Goal: Task Accomplishment & Management: Manage account settings

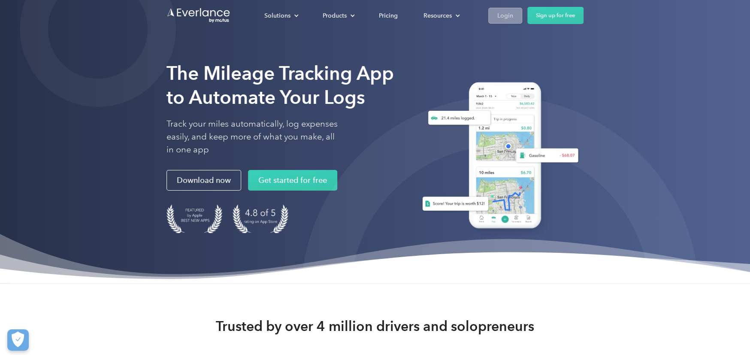
click at [510, 18] on div "Login" at bounding box center [506, 15] width 16 height 11
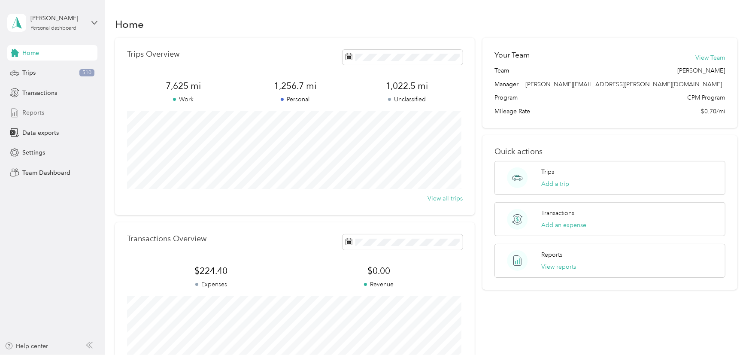
click at [37, 113] on span "Reports" at bounding box center [33, 112] width 22 height 9
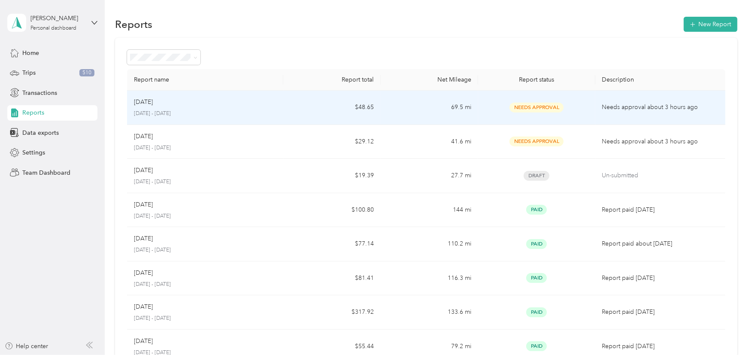
click at [162, 114] on p "[DATE] - [DATE]" at bounding box center [205, 114] width 142 height 8
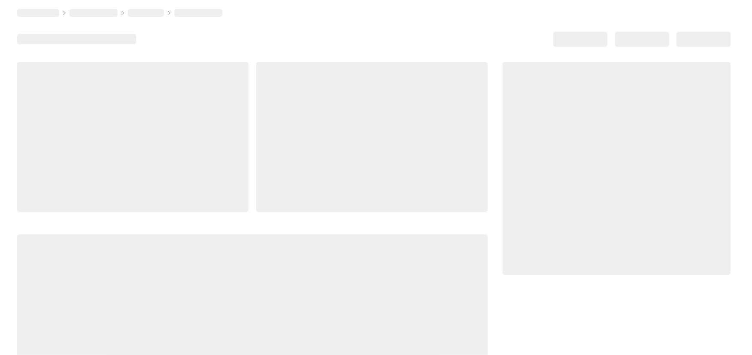
click at [162, 114] on div at bounding box center [132, 137] width 231 height 150
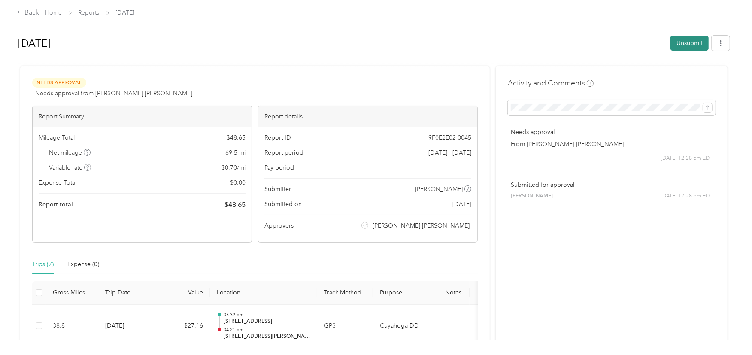
click at [692, 45] on button "Unsubmit" at bounding box center [689, 43] width 38 height 15
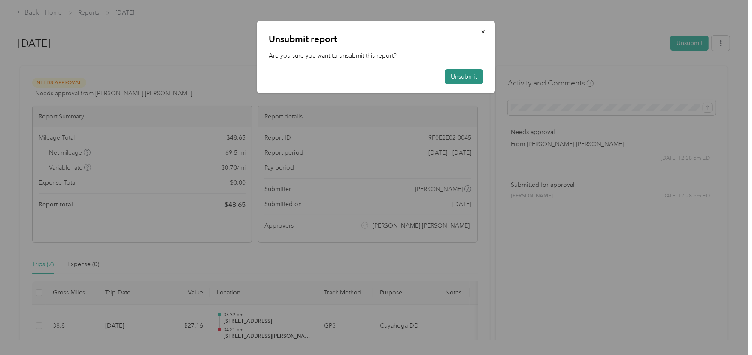
click at [467, 76] on button "Unsubmit" at bounding box center [464, 76] width 38 height 15
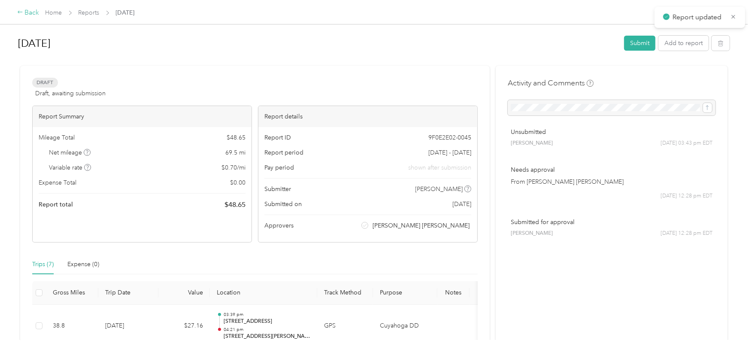
click at [21, 13] on icon at bounding box center [20, 12] width 6 height 6
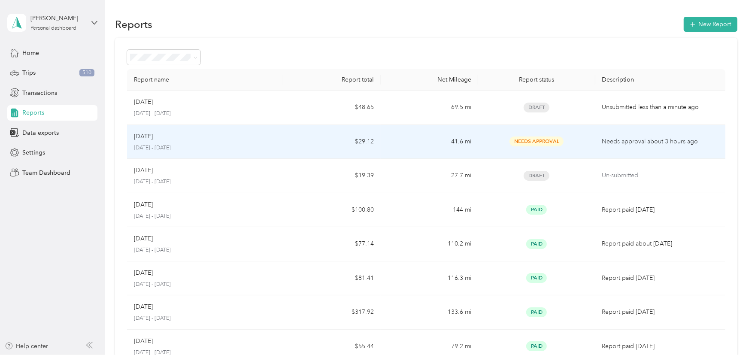
click at [155, 141] on div "Sep [DATE] - [DATE]" at bounding box center [205, 142] width 142 height 20
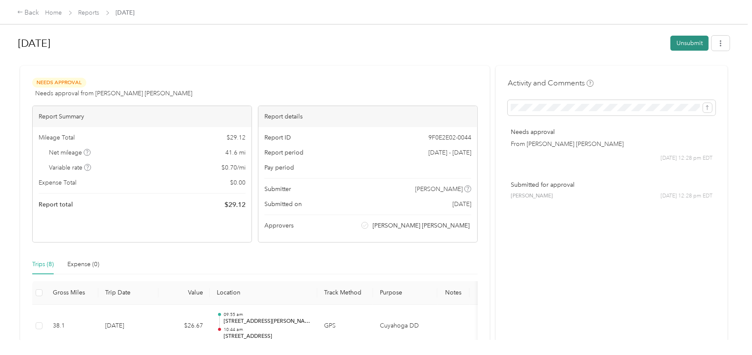
click at [694, 42] on button "Unsubmit" at bounding box center [689, 43] width 38 height 15
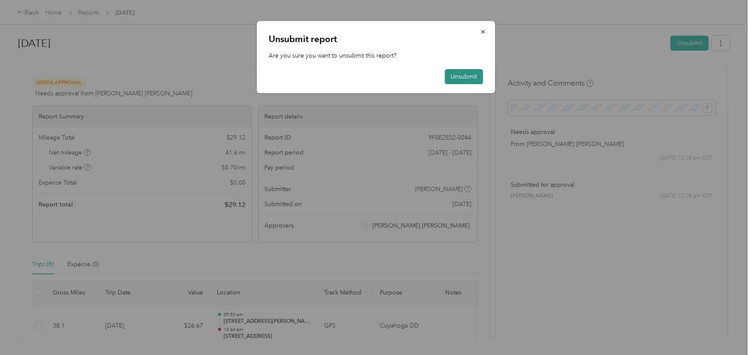
click at [475, 76] on button "Unsubmit" at bounding box center [464, 76] width 38 height 15
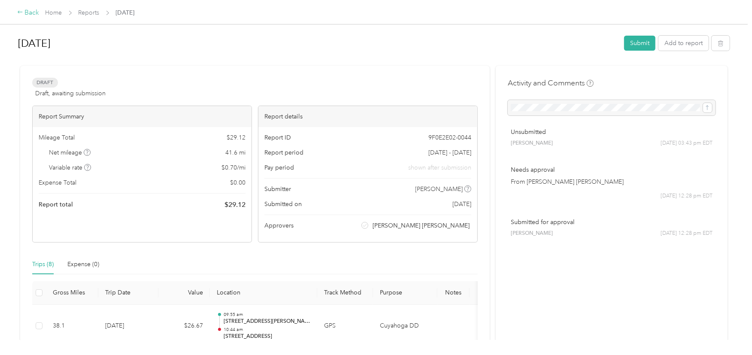
click at [24, 10] on div "Back" at bounding box center [28, 13] width 22 height 10
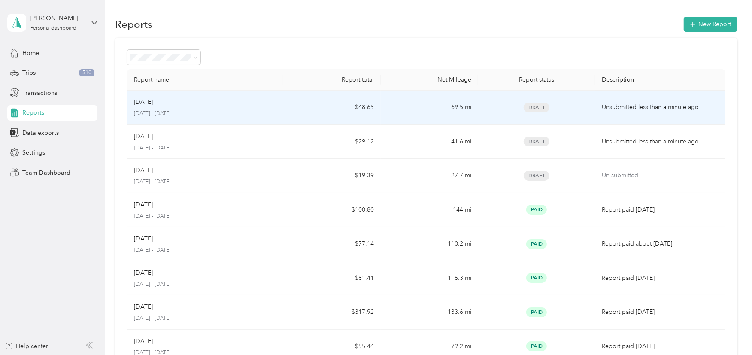
click at [172, 110] on p "[DATE] - [DATE]" at bounding box center [205, 114] width 142 height 8
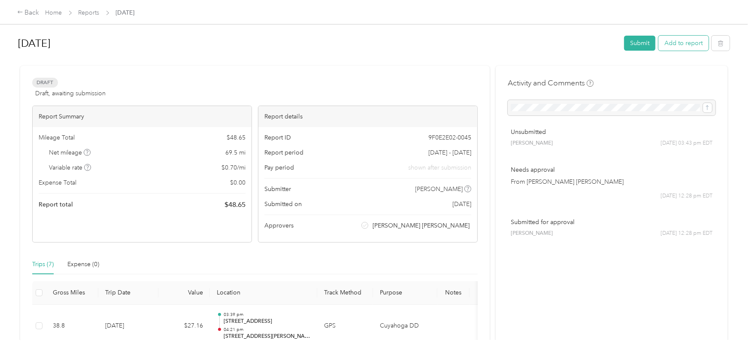
click at [667, 45] on button "Add to report" at bounding box center [683, 43] width 50 height 15
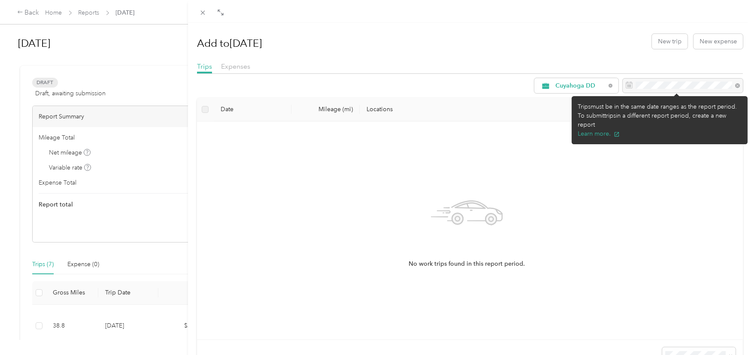
click at [732, 85] on div at bounding box center [683, 86] width 120 height 15
click at [695, 87] on div at bounding box center [683, 86] width 120 height 15
click at [671, 86] on div at bounding box center [683, 86] width 120 height 15
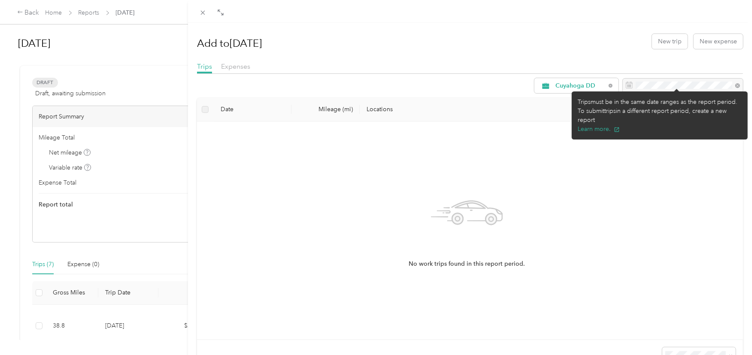
click at [635, 182] on div "No work trips found in this report period." at bounding box center [467, 230] width 526 height 204
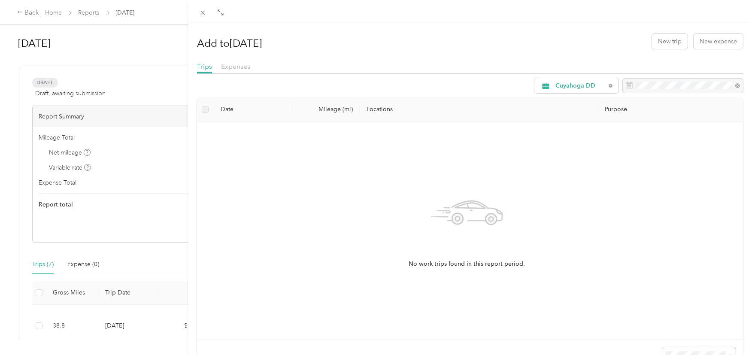
click at [19, 10] on div "Add to [DATE] New trip New expense Trips Expenses Cuyahoga DD Date Mileage (mi)…" at bounding box center [376, 177] width 752 height 355
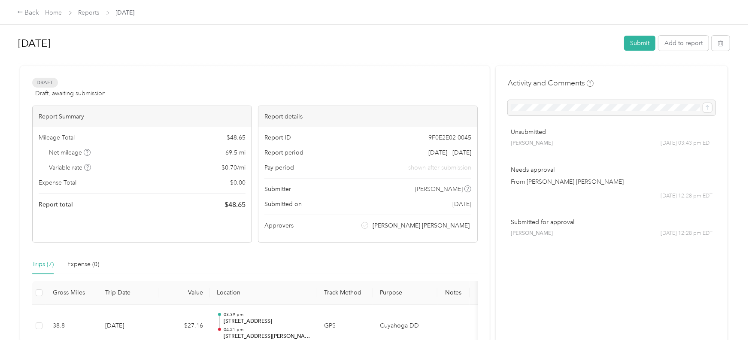
click at [19, 10] on icon at bounding box center [20, 12] width 6 height 6
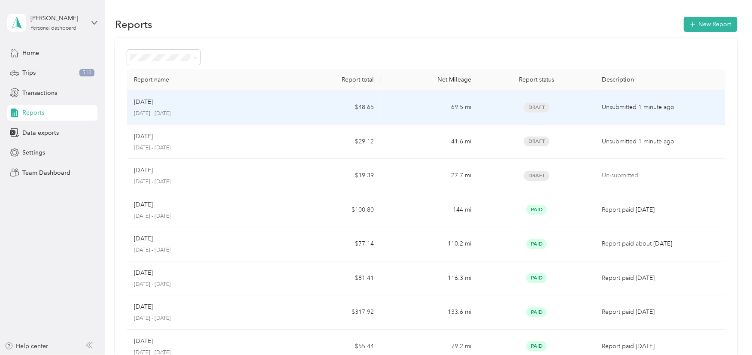
click at [153, 101] on p "[DATE]" at bounding box center [143, 101] width 19 height 9
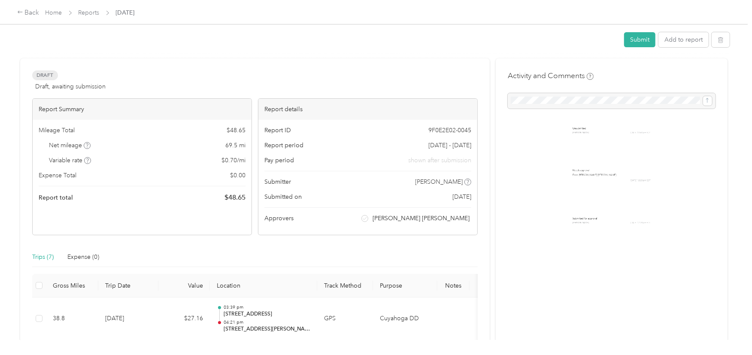
click at [156, 101] on div "Report Summary" at bounding box center [142, 109] width 219 height 21
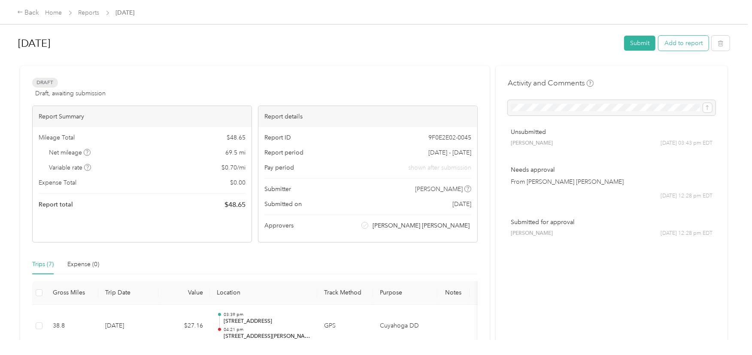
click at [683, 42] on button "Add to report" at bounding box center [683, 43] width 50 height 15
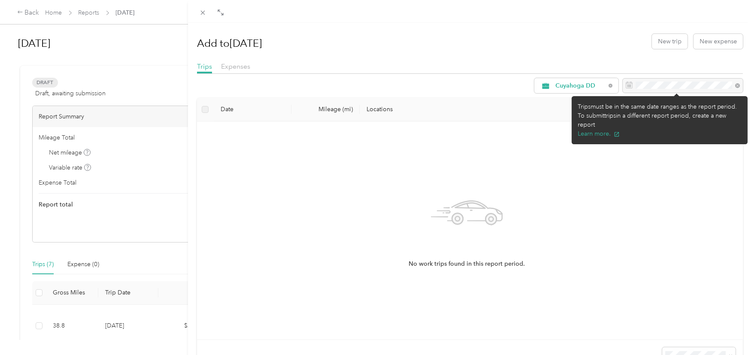
click at [734, 85] on div at bounding box center [683, 86] width 120 height 15
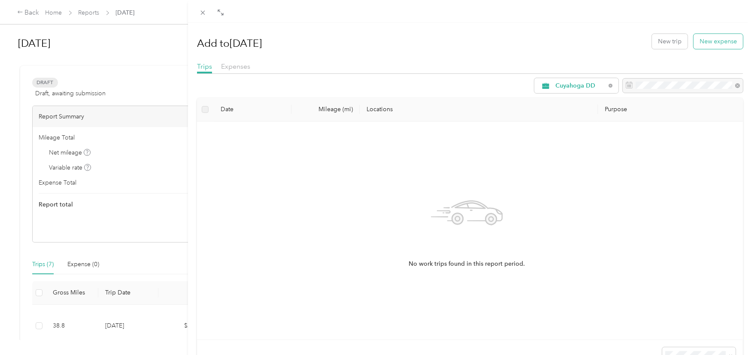
click at [701, 43] on button "New expense" at bounding box center [718, 41] width 49 height 15
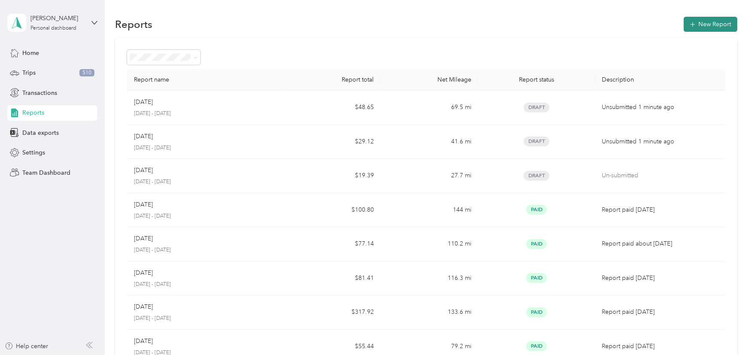
click at [701, 21] on button "New Report" at bounding box center [711, 24] width 54 height 15
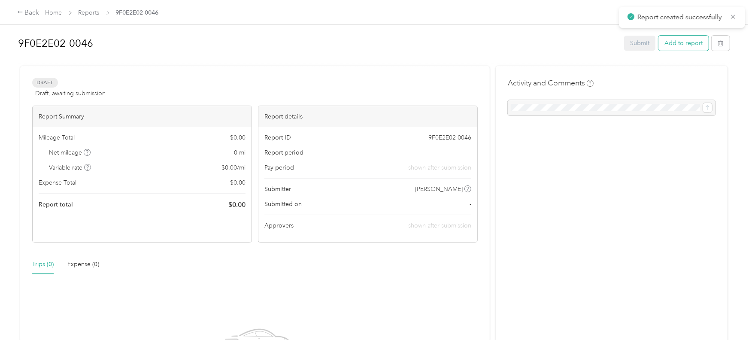
click at [692, 46] on button "Add to report" at bounding box center [683, 43] width 50 height 15
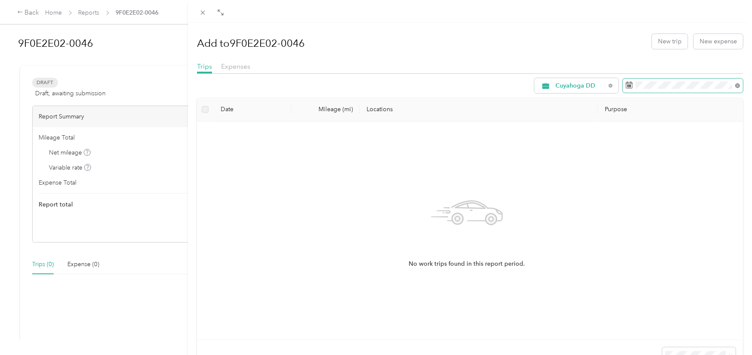
click at [735, 86] on icon at bounding box center [737, 85] width 5 height 5
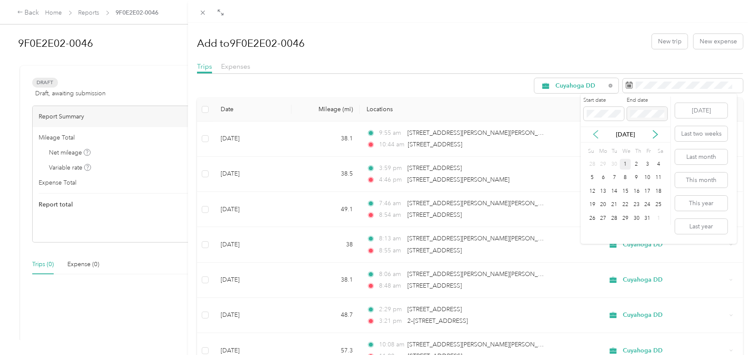
click at [597, 136] on icon at bounding box center [596, 134] width 9 height 9
click at [598, 136] on icon at bounding box center [596, 134] width 9 height 9
click at [647, 166] on div "1" at bounding box center [647, 164] width 11 height 11
click at [594, 135] on icon at bounding box center [596, 135] width 4 height 8
click at [653, 135] on icon at bounding box center [655, 134] width 9 height 9
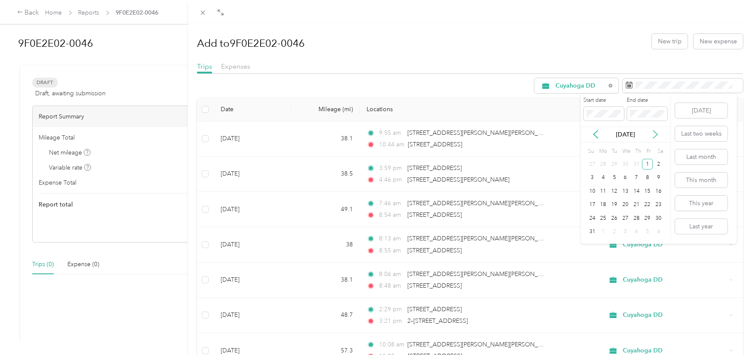
click at [653, 135] on icon at bounding box center [655, 134] width 9 height 9
click at [614, 218] on div "30" at bounding box center [614, 218] width 11 height 11
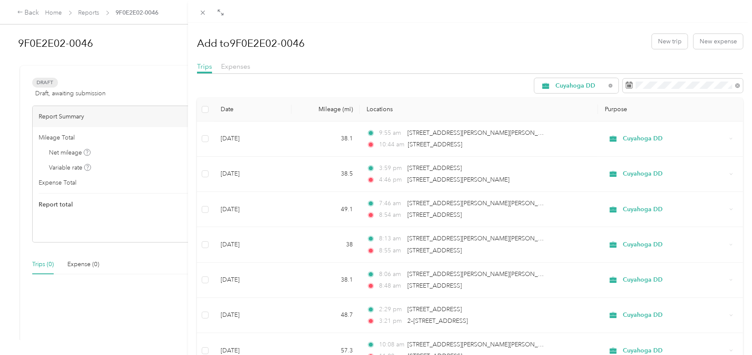
click at [302, 39] on h1 "Add to 9F0E2E02-0046" at bounding box center [251, 43] width 108 height 21
click at [25, 14] on div "Add to 9F0E2E02-0046 New trip New expense Trips Expenses Cuyahoga DD Date Milea…" at bounding box center [376, 177] width 752 height 355
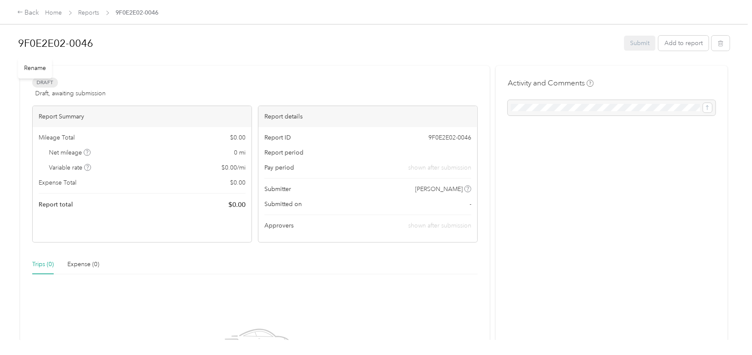
click at [91, 46] on h1 "9F0E2E02-0046" at bounding box center [318, 43] width 600 height 21
click at [31, 68] on div "Rename" at bounding box center [35, 68] width 34 height 21
click at [24, 67] on div "Rename" at bounding box center [35, 68] width 34 height 21
click at [90, 42] on h1 "9F0E2E02-0046" at bounding box center [318, 43] width 600 height 21
click at [408, 71] on div "Draft Draft, awaiting submission View activity & comments Report Summary Mileag…" at bounding box center [255, 261] width 470 height 389
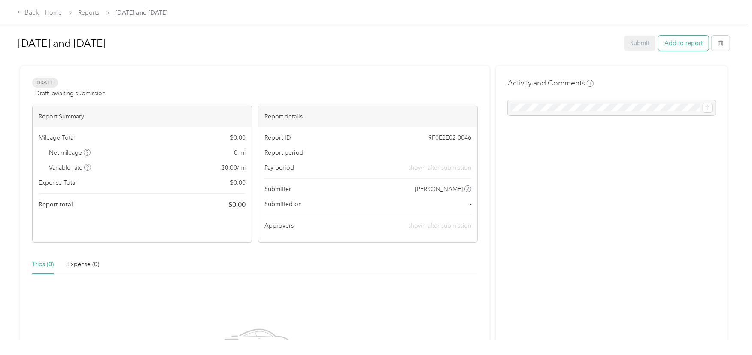
click at [680, 40] on button "Add to report" at bounding box center [683, 43] width 50 height 15
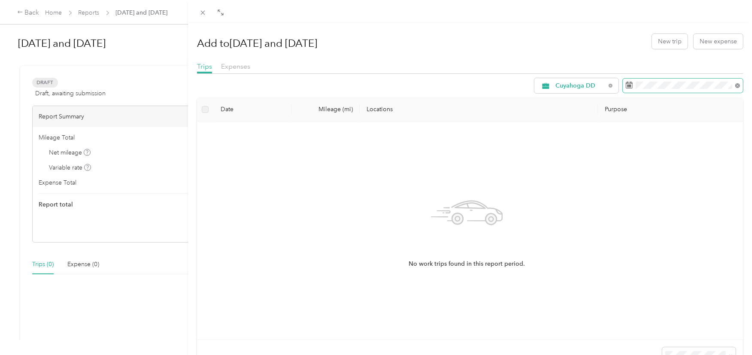
click at [735, 85] on icon at bounding box center [737, 85] width 5 height 5
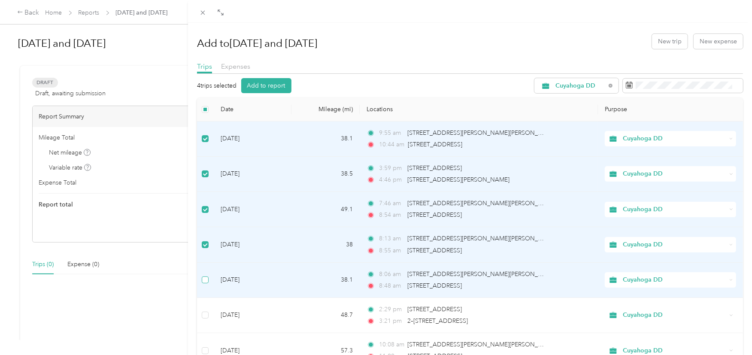
click at [204, 283] on label at bounding box center [205, 279] width 7 height 9
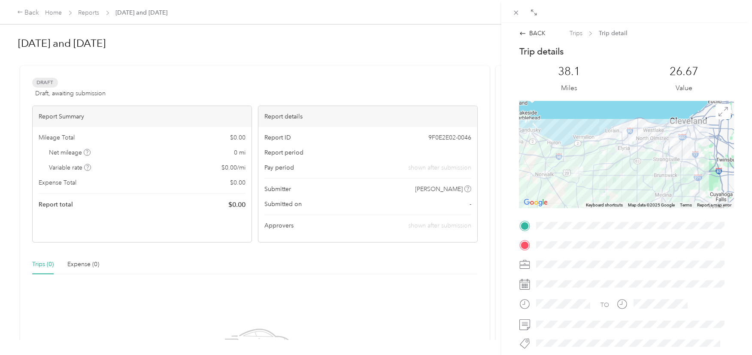
click at [17, 16] on div "BACK Trips Trip detail Trip details This trip cannot be edited because it is ei…" at bounding box center [376, 177] width 752 height 355
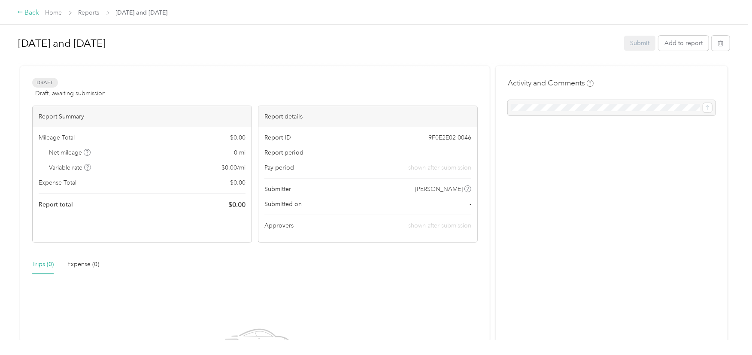
click at [17, 12] on icon at bounding box center [20, 12] width 6 height 6
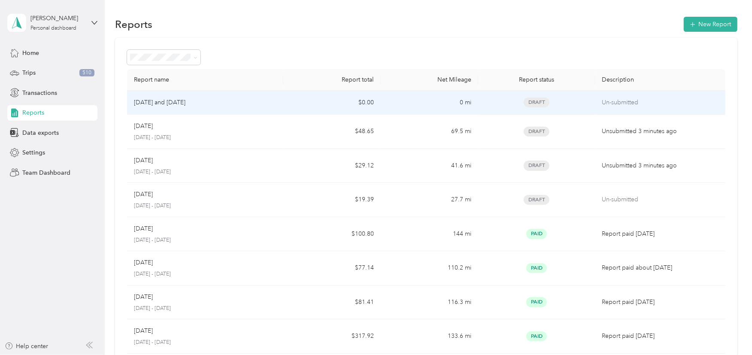
click at [185, 102] on p "[DATE] and [DATE]" at bounding box center [160, 102] width 52 height 9
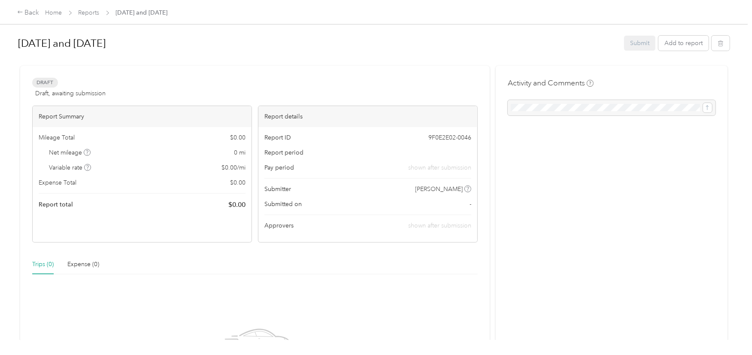
click at [45, 265] on div "Trips (0)" at bounding box center [42, 264] width 21 height 9
click at [682, 40] on button "Add to report" at bounding box center [683, 43] width 50 height 15
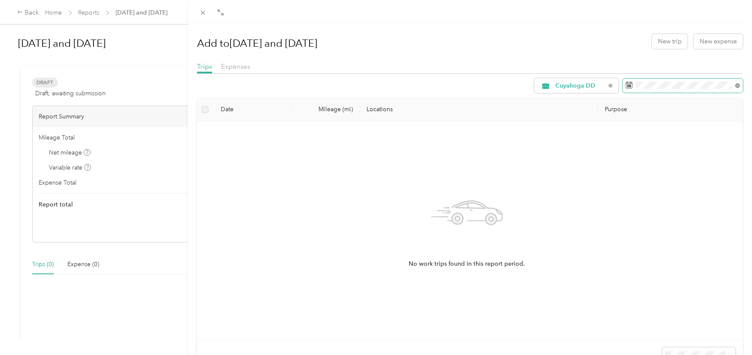
click at [736, 86] on icon at bounding box center [737, 85] width 3 height 3
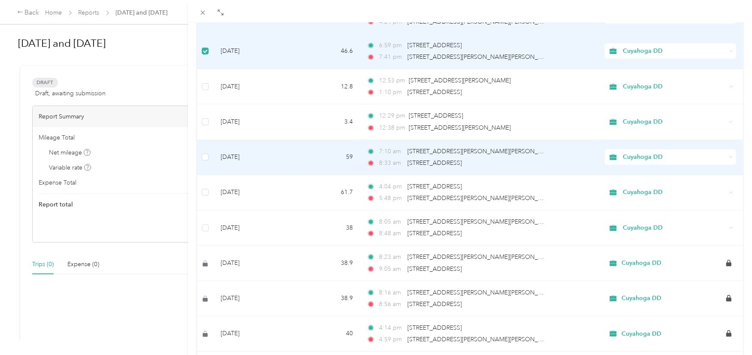
scroll to position [429, 0]
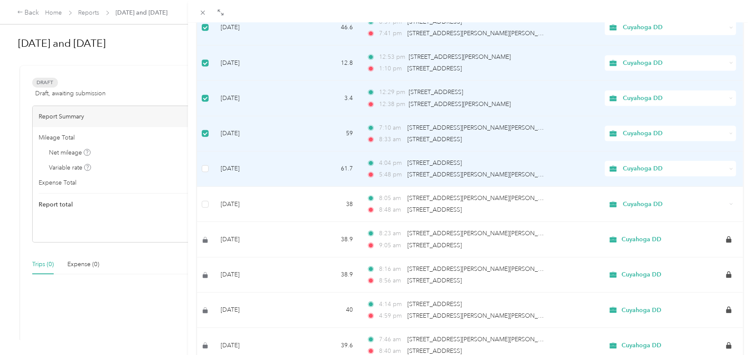
click at [203, 176] on td at bounding box center [205, 169] width 17 height 35
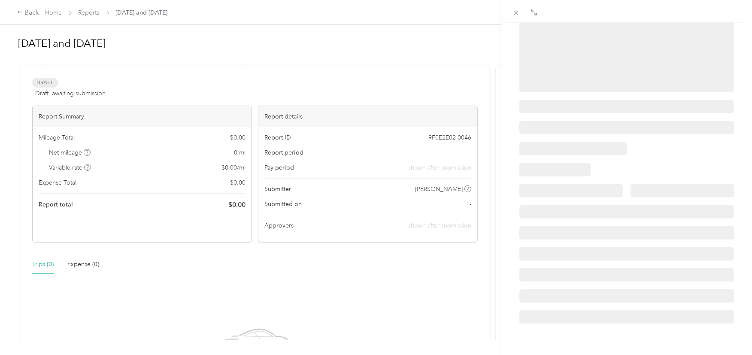
scroll to position [131, 0]
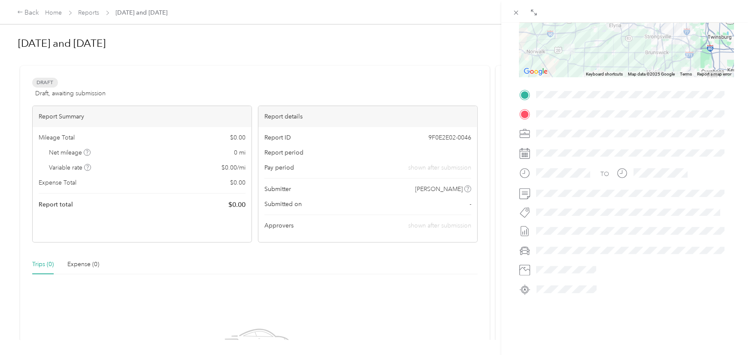
click at [15, 12] on div "BACK Trips Trip detail Trip details This trip cannot be edited because it is ei…" at bounding box center [376, 177] width 752 height 355
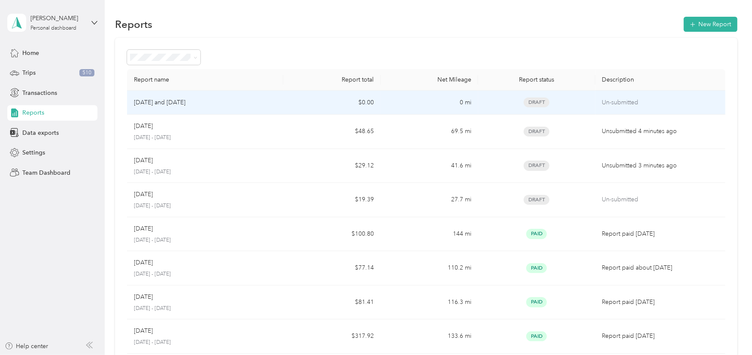
click at [195, 103] on div "[DATE] and [DATE]" at bounding box center [205, 102] width 142 height 9
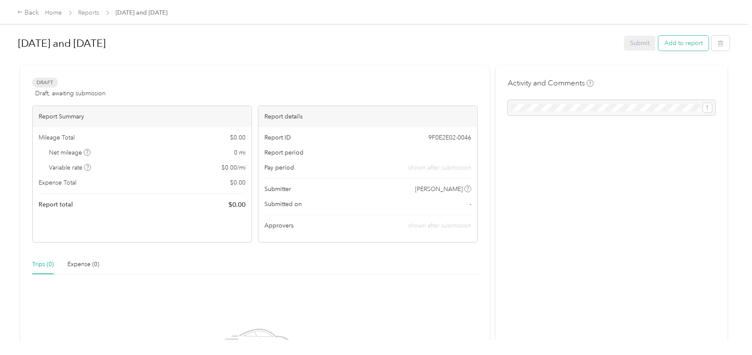
click at [686, 46] on button "Add to report" at bounding box center [683, 43] width 50 height 15
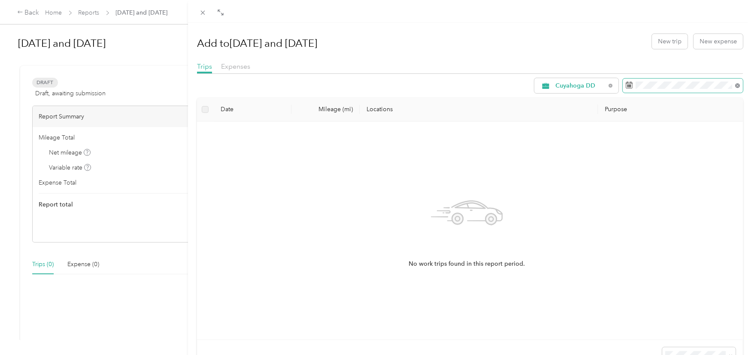
click at [736, 85] on icon at bounding box center [737, 85] width 3 height 3
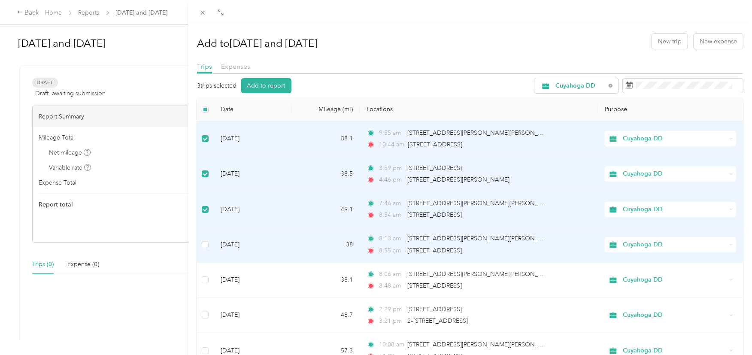
click at [204, 252] on td at bounding box center [205, 244] width 17 height 35
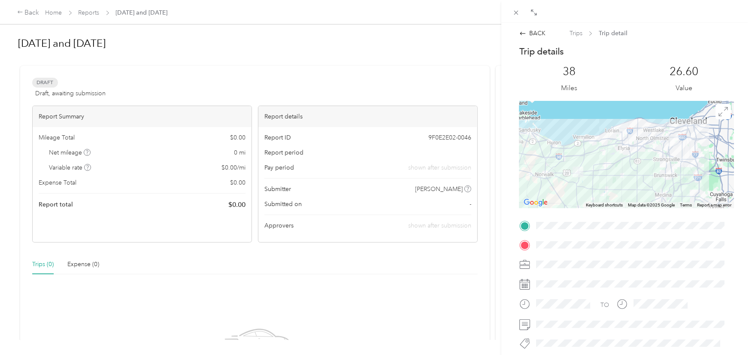
click at [24, 13] on div "BACK Trips Trip detail Trip details This trip cannot be edited because it is ei…" at bounding box center [376, 177] width 752 height 355
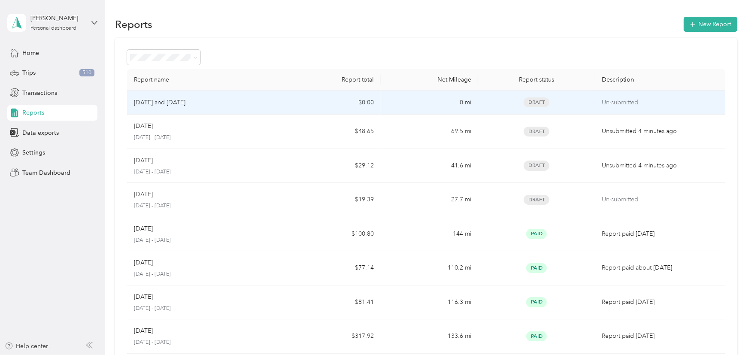
click at [195, 102] on div "[DATE] and [DATE]" at bounding box center [205, 102] width 142 height 9
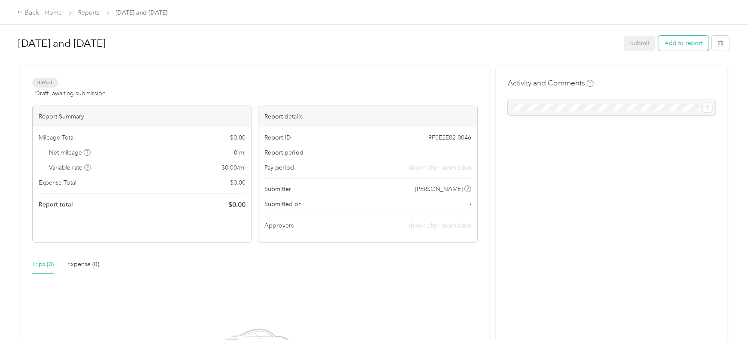
click at [678, 45] on button "Add to report" at bounding box center [683, 43] width 50 height 15
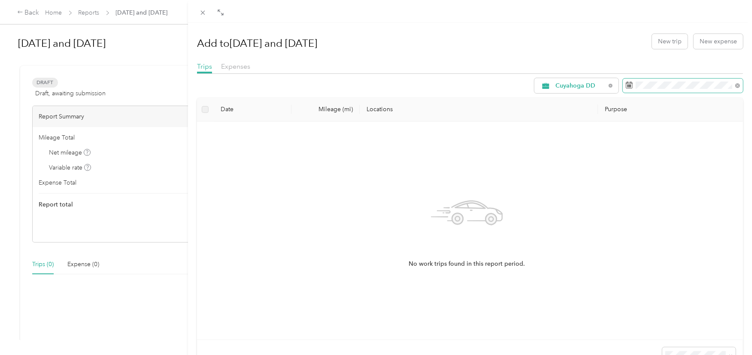
click at [734, 87] on span at bounding box center [683, 86] width 120 height 15
click at [735, 86] on icon at bounding box center [737, 85] width 5 height 5
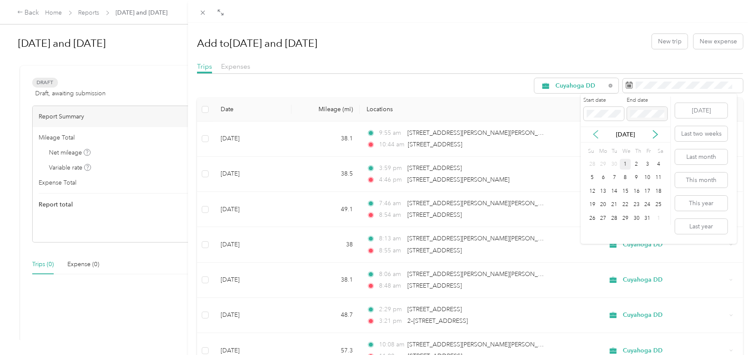
click at [595, 134] on icon at bounding box center [596, 134] width 9 height 9
click at [646, 162] on div "1" at bounding box center [647, 164] width 11 height 11
click at [595, 135] on icon at bounding box center [596, 134] width 9 height 9
click at [658, 135] on icon at bounding box center [655, 134] width 9 height 9
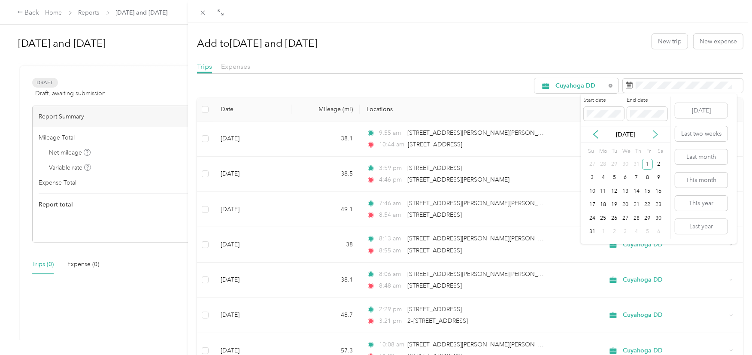
click at [658, 135] on icon at bounding box center [655, 134] width 9 height 9
click at [617, 218] on div "30" at bounding box center [614, 218] width 11 height 11
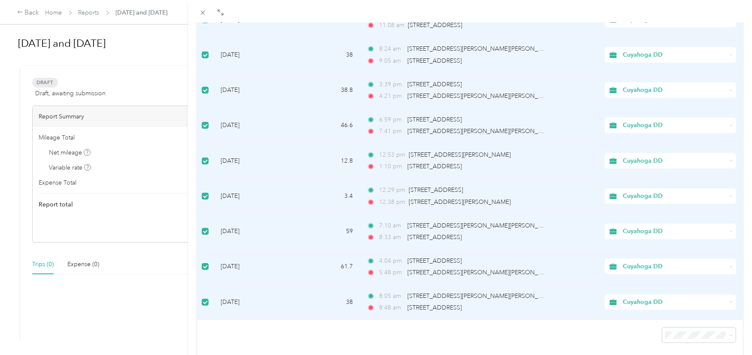
scroll to position [361, 0]
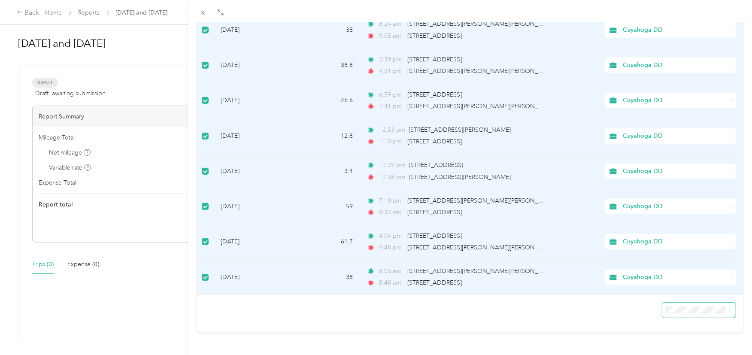
click at [729, 306] on span at bounding box center [731, 309] width 4 height 7
click at [729, 309] on icon at bounding box center [731, 311] width 4 height 4
click at [705, 275] on div "50 per load" at bounding box center [692, 272] width 61 height 9
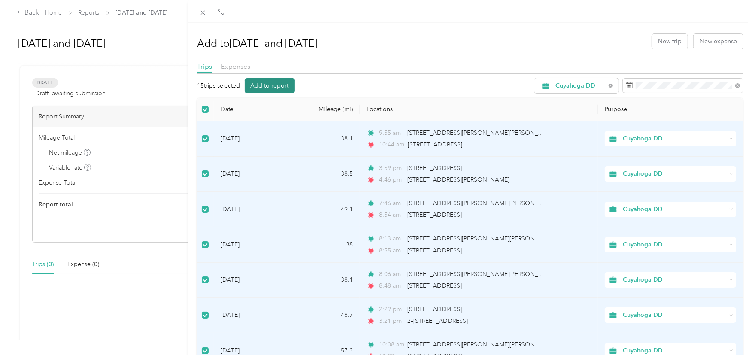
click at [258, 86] on button "Add to report" at bounding box center [270, 85] width 50 height 15
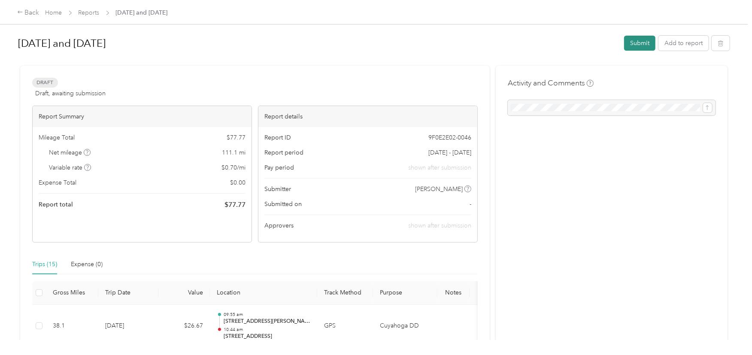
click at [642, 43] on button "Submit" at bounding box center [639, 43] width 31 height 15
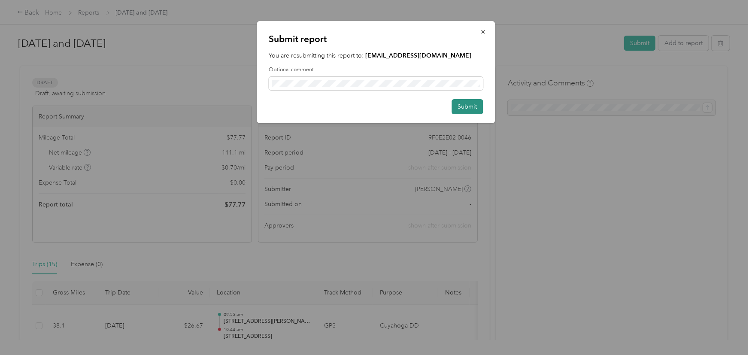
click at [470, 107] on button "Submit" at bounding box center [467, 106] width 31 height 15
